Goal: Information Seeking & Learning: Learn about a topic

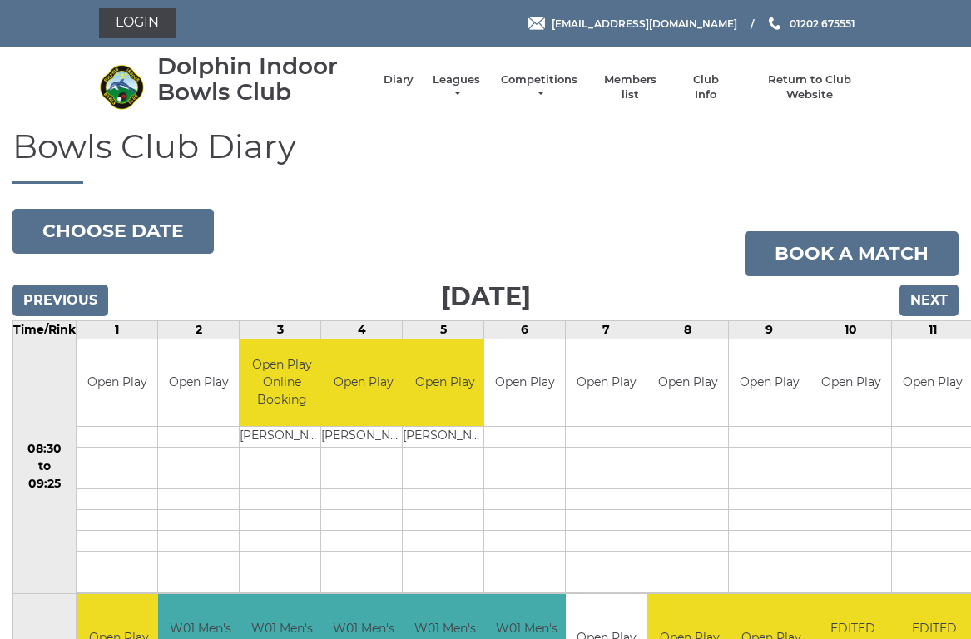
scroll to position [7, 0]
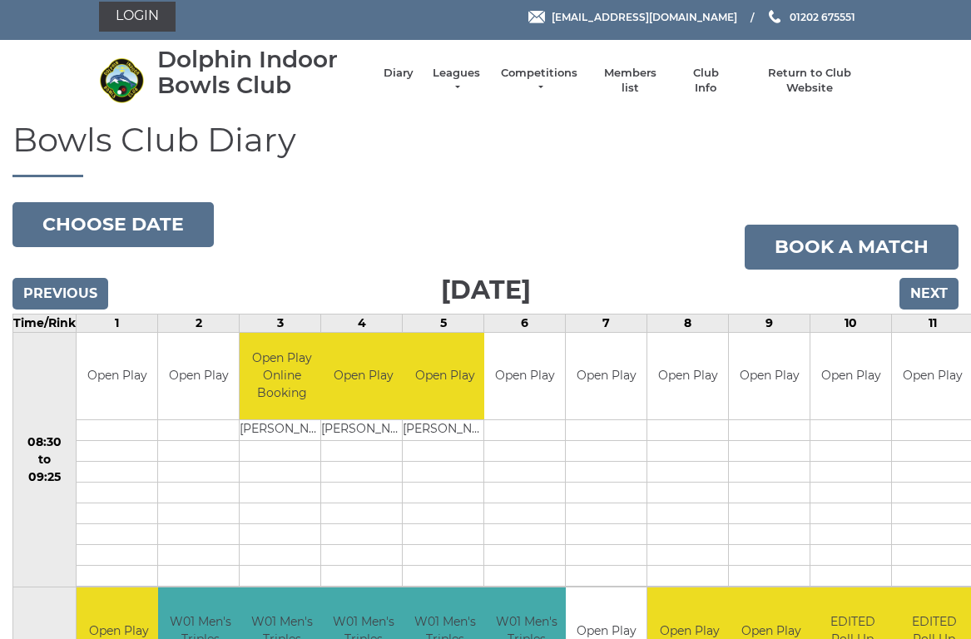
click at [465, 79] on link "Leagues" at bounding box center [456, 81] width 52 height 30
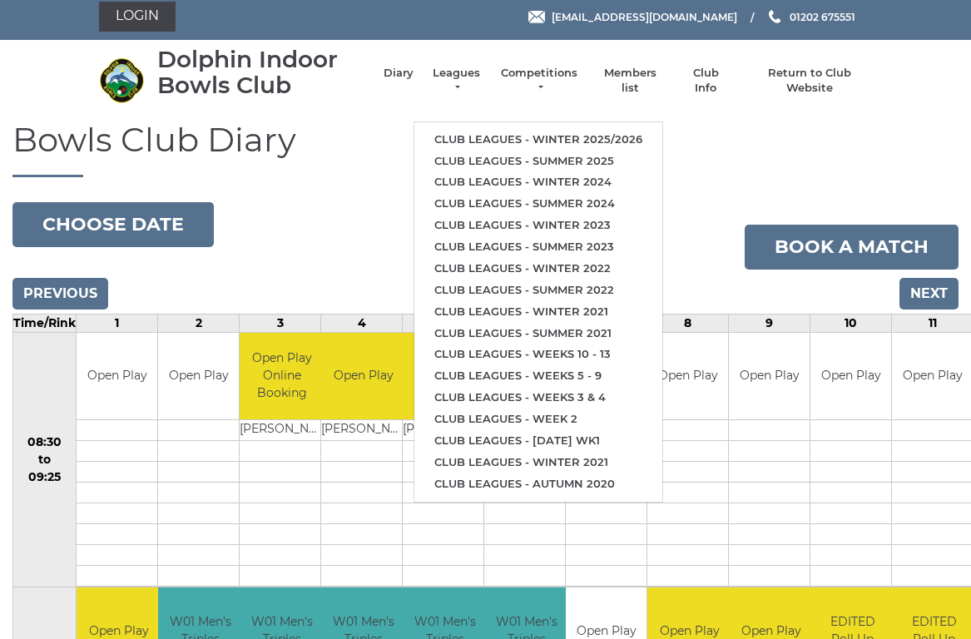
click at [516, 130] on link "Club leagues - Winter 2025/2026" at bounding box center [539, 140] width 248 height 22
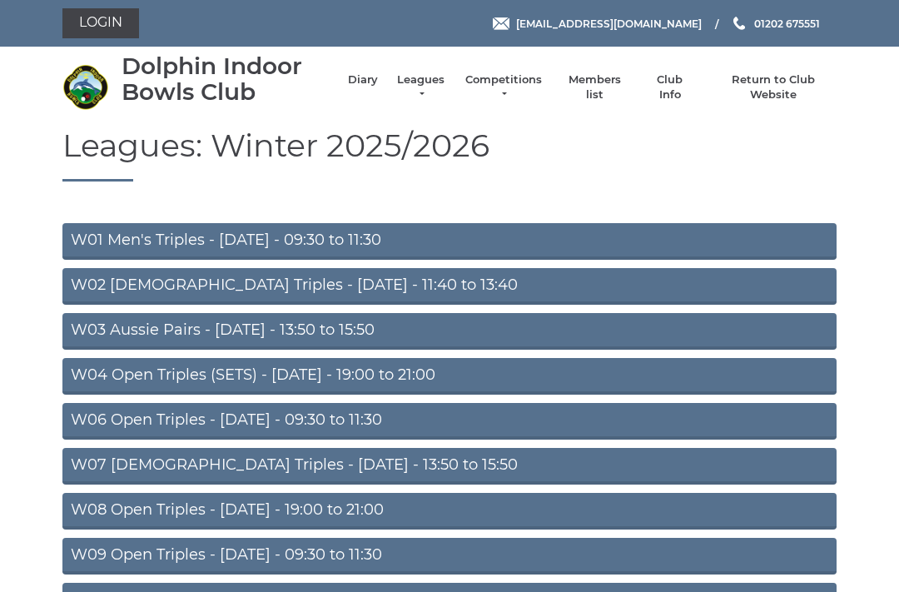
click at [339, 227] on link "W01 Men's Triples - [DATE] - 09:30 to 11:30" at bounding box center [449, 241] width 774 height 37
click at [324, 409] on link "W06 Open Triples - Tuesday - 09:30 to 11:30" at bounding box center [449, 421] width 774 height 37
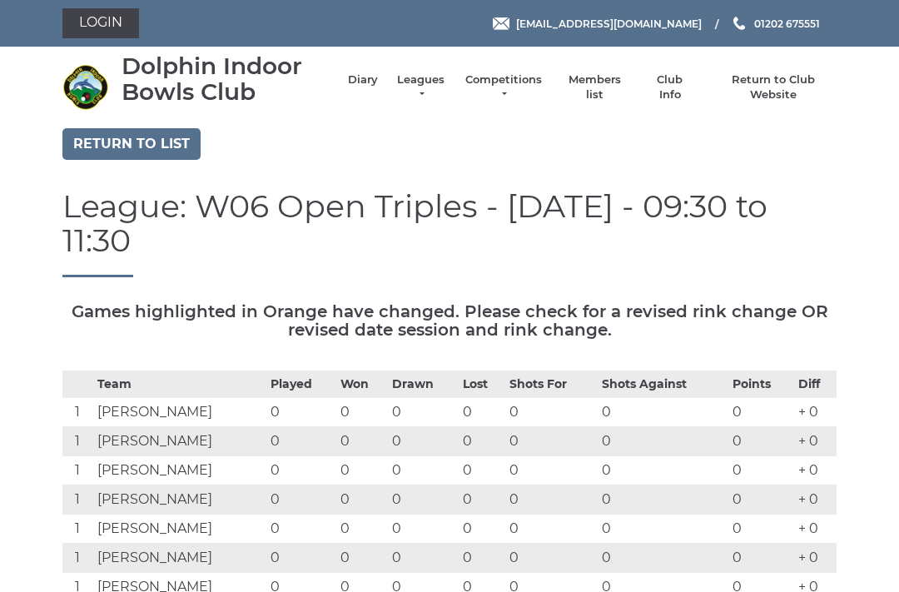
click at [247, 456] on td "[PERSON_NAME]" at bounding box center [179, 470] width 173 height 29
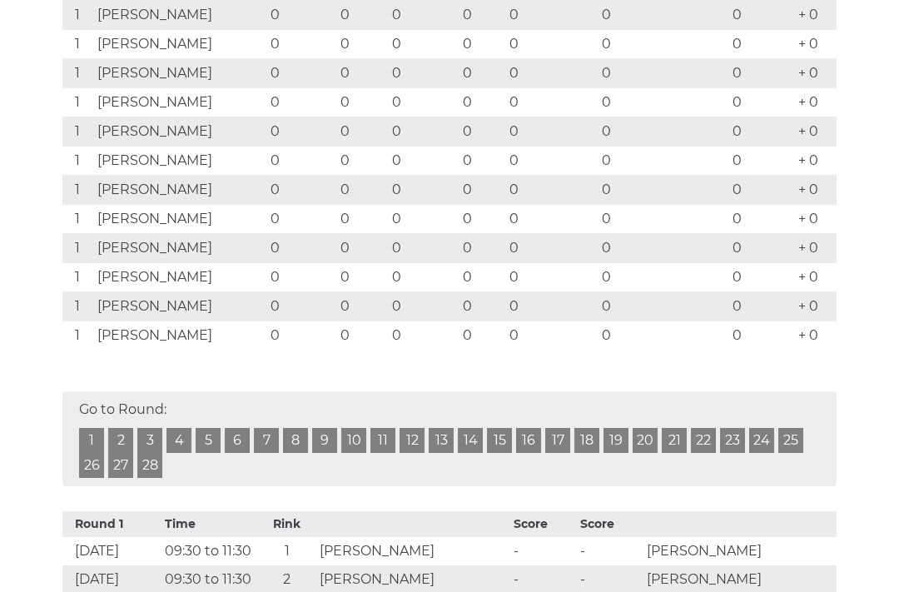
scroll to position [817, 0]
